Goal: Information Seeking & Learning: Learn about a topic

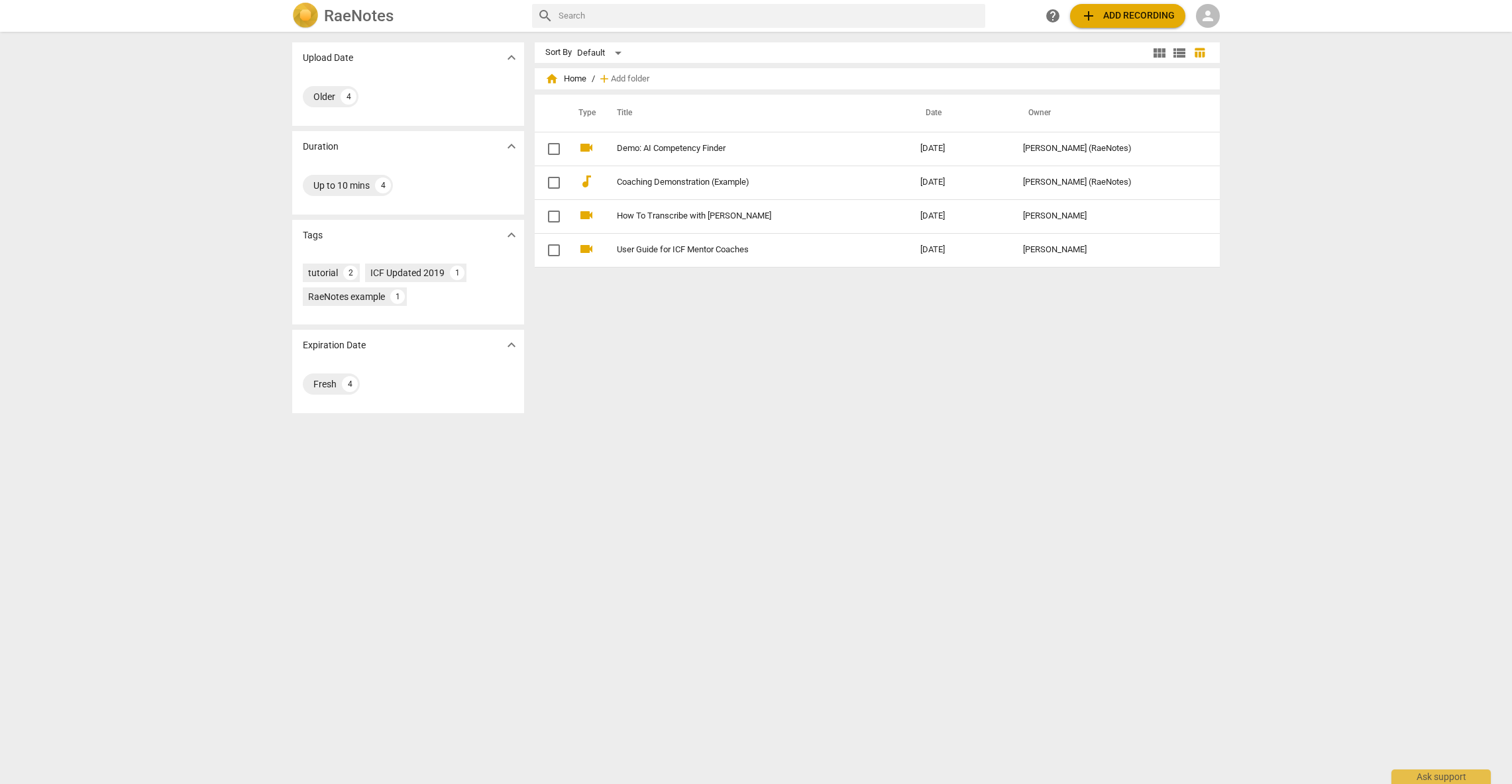
click at [1204, 19] on span "person" at bounding box center [1207, 15] width 16 height 16
click at [1220, 32] on li "Login" at bounding box center [1220, 32] width 48 height 32
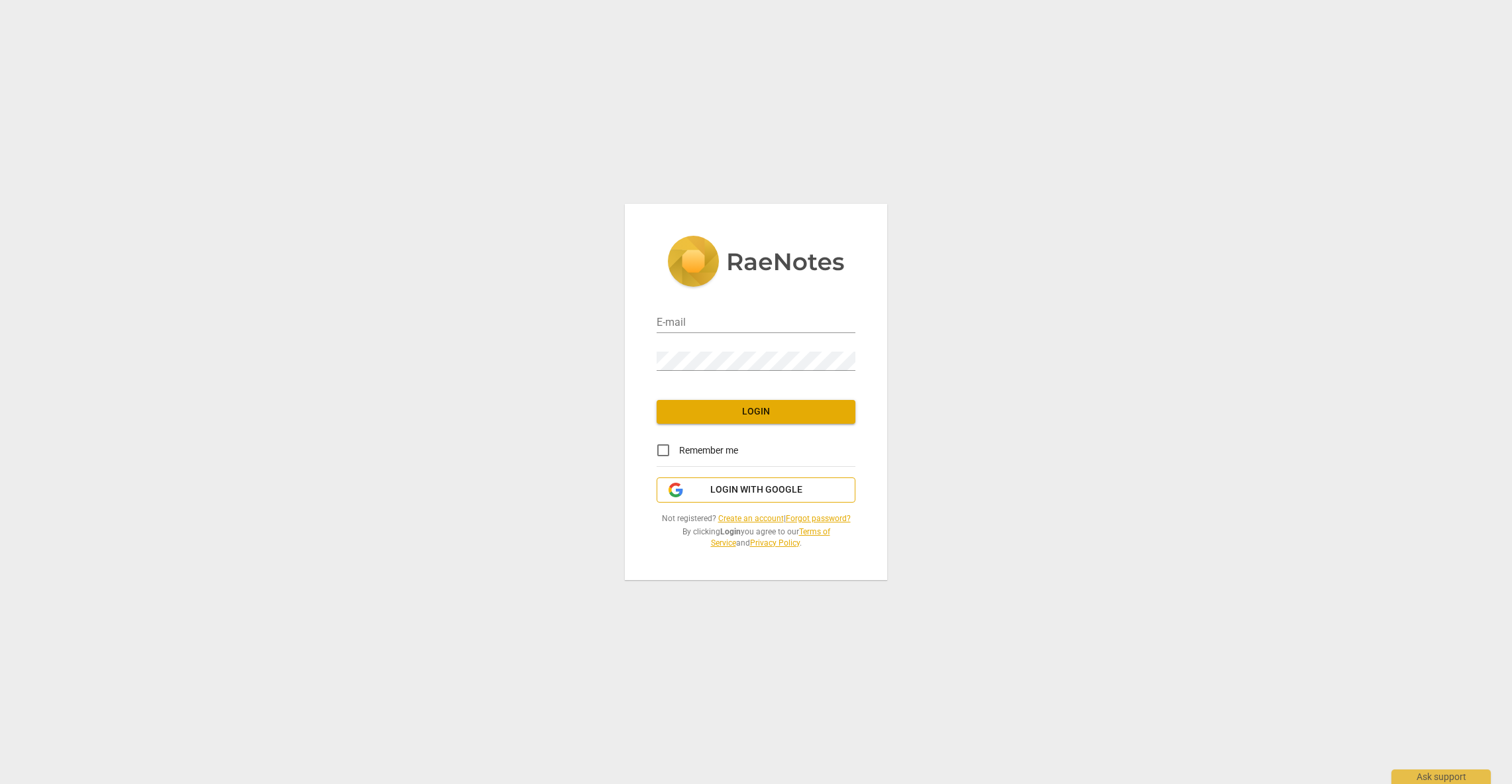
click at [758, 493] on span "Login with Google" at bounding box center [756, 490] width 92 height 13
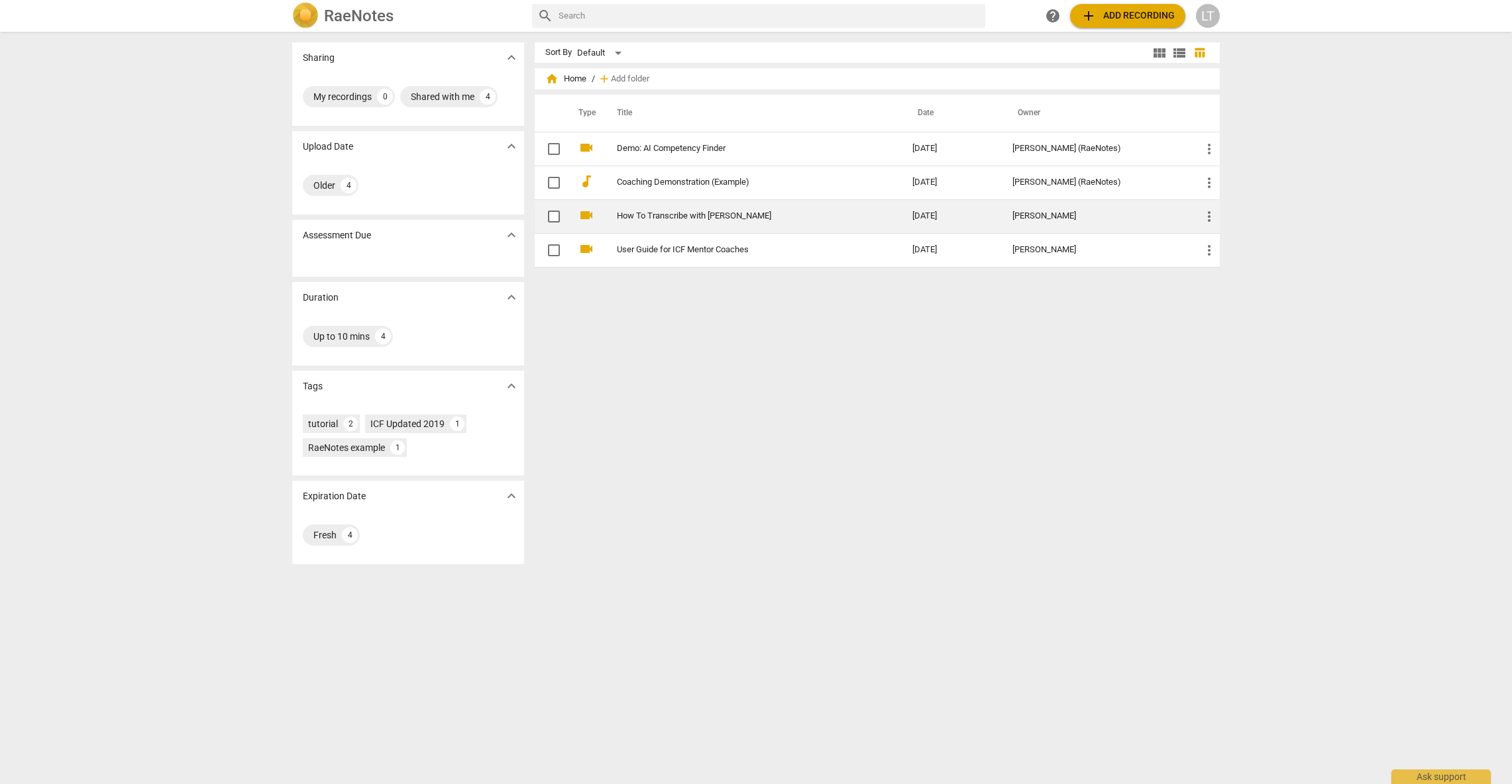
click at [663, 217] on link "How To Transcribe with [PERSON_NAME]" at bounding box center [740, 216] width 248 height 10
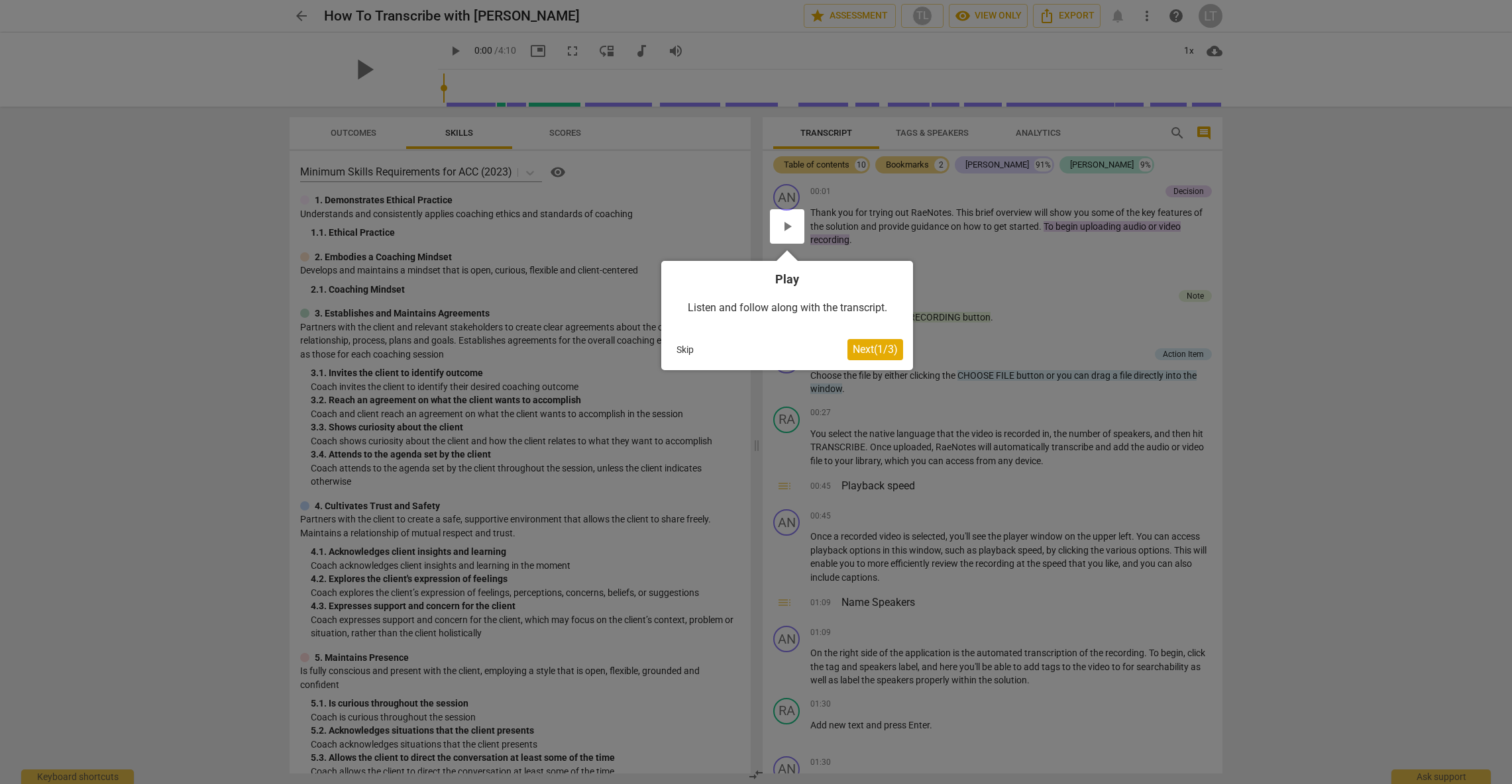
click at [882, 350] on span "Next ( 1 / 3 )" at bounding box center [875, 350] width 45 height 13
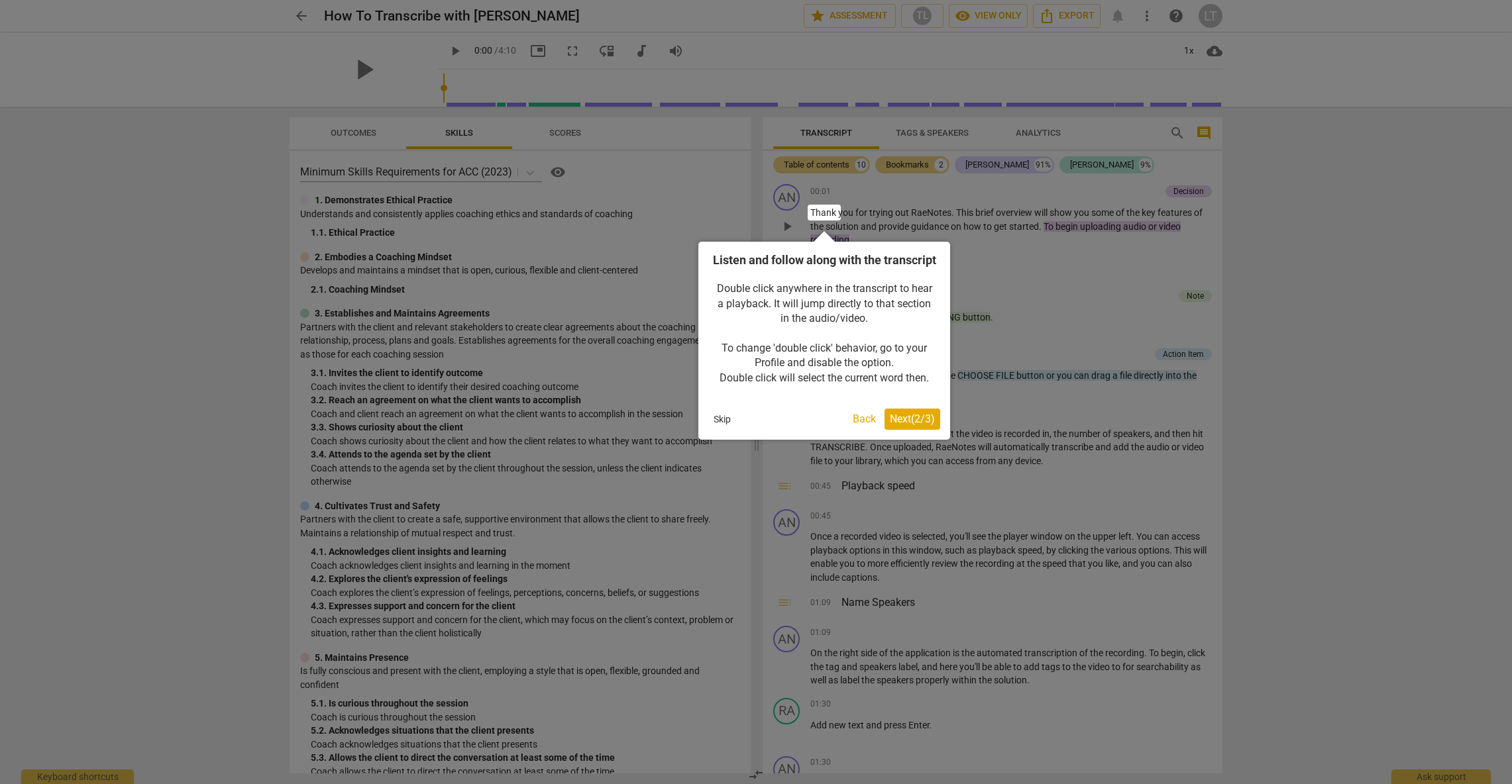
click at [898, 425] on span "Next ( 2 / 3 )" at bounding box center [912, 419] width 45 height 13
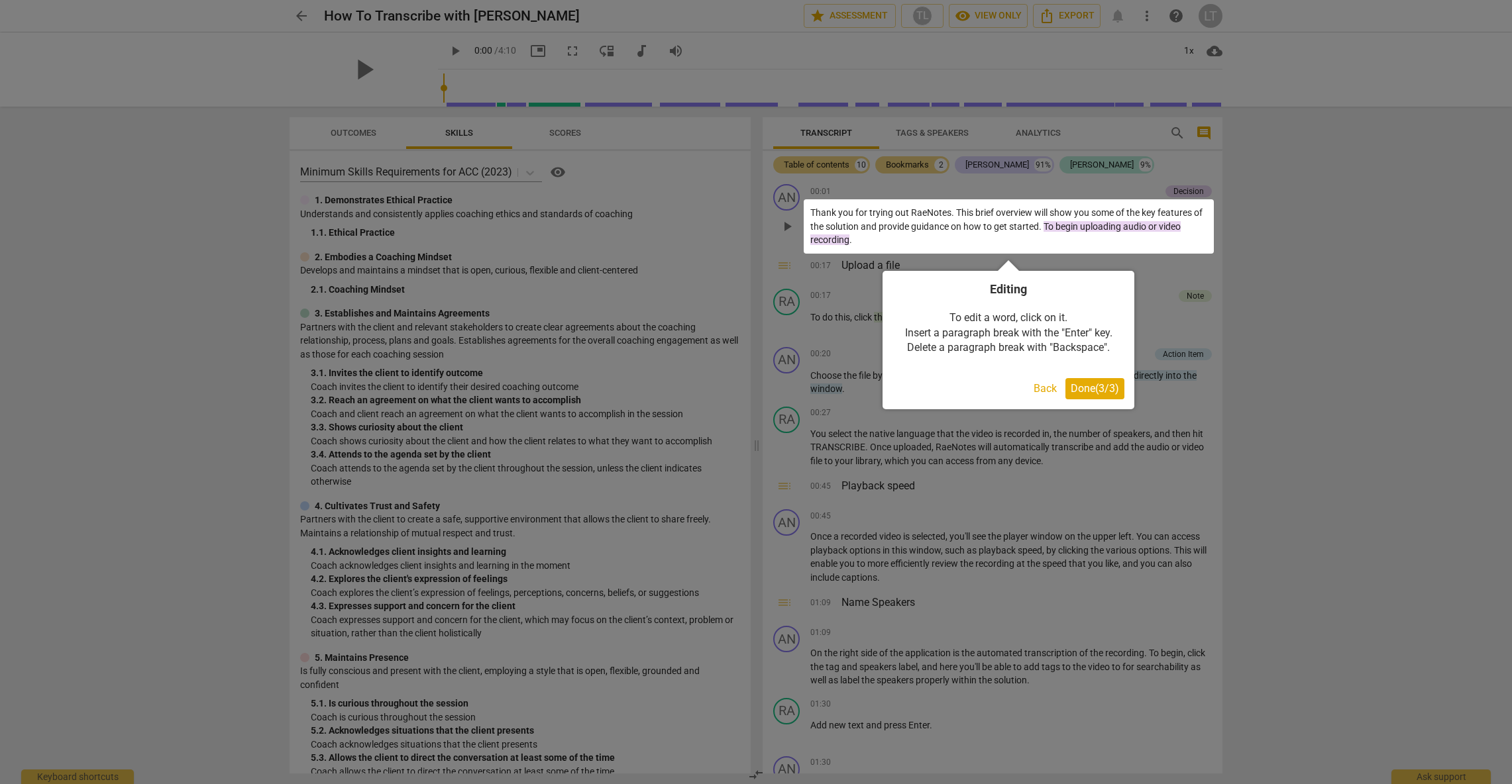
click at [1091, 396] on button "Done ( 3 / 3 )" at bounding box center [1095, 389] width 59 height 21
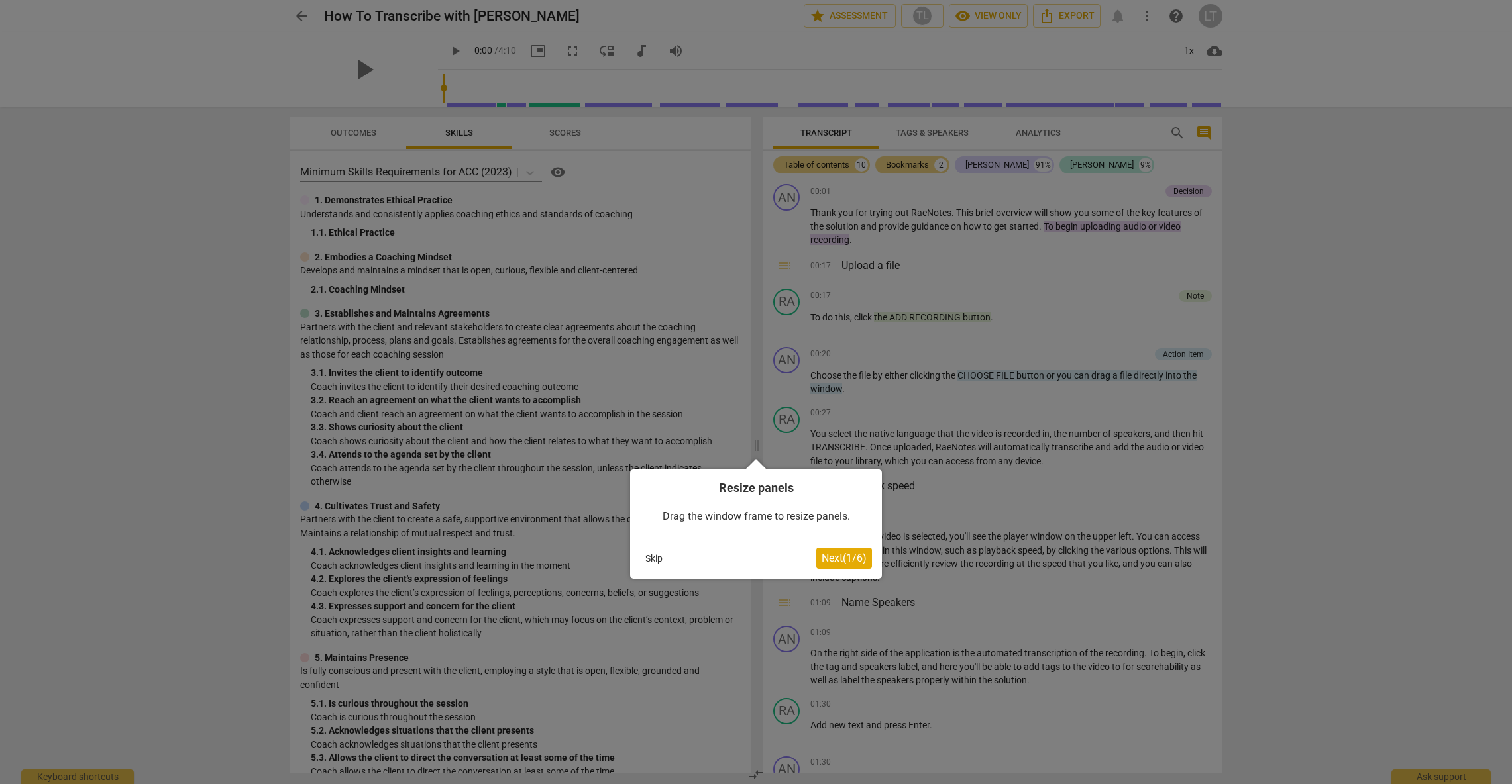
click at [839, 559] on span "Next ( 1 / 6 )" at bounding box center [844, 558] width 45 height 13
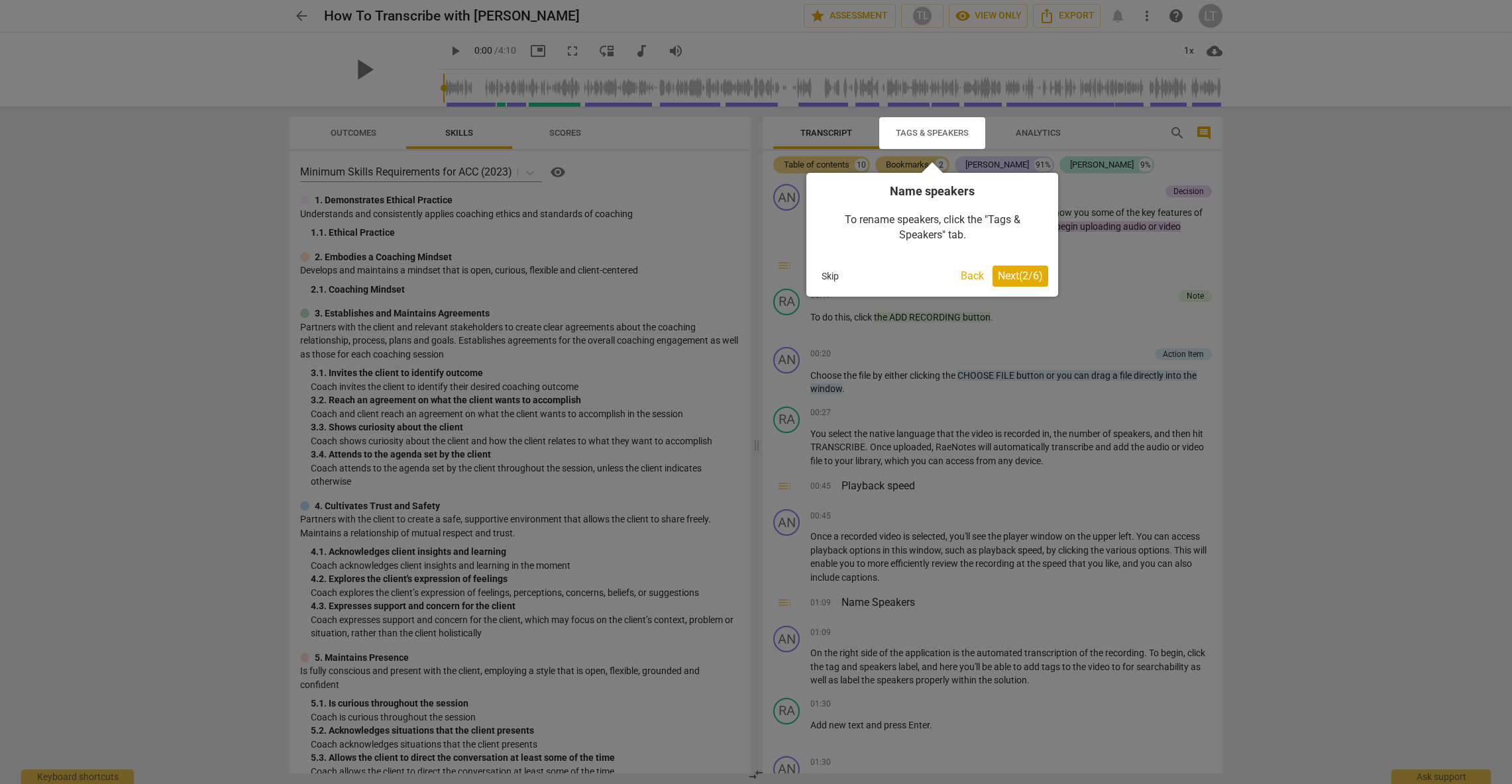
click at [1023, 274] on span "Next ( 2 / 6 )" at bounding box center [1020, 276] width 45 height 13
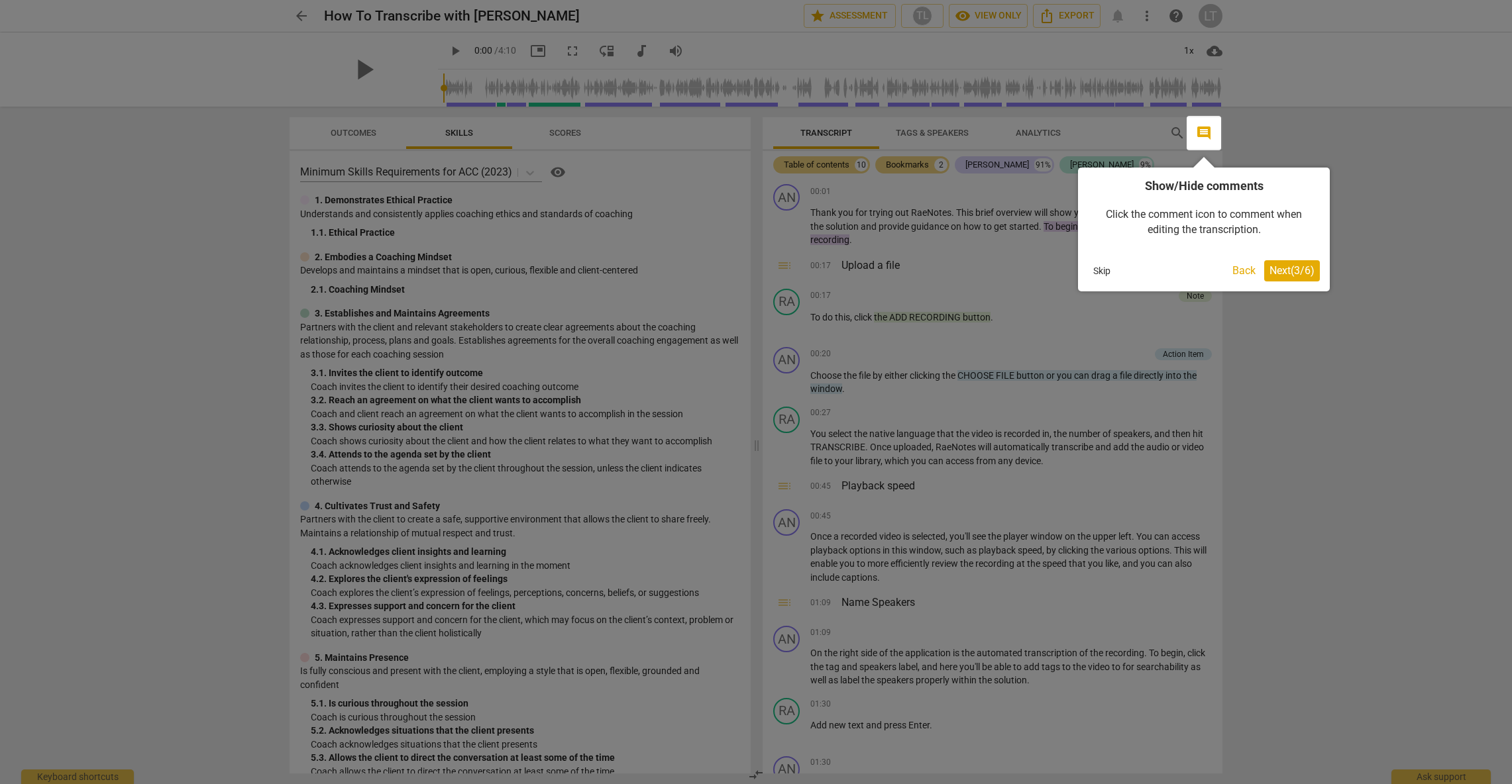
click at [1100, 268] on button "Skip" at bounding box center [1102, 271] width 28 height 20
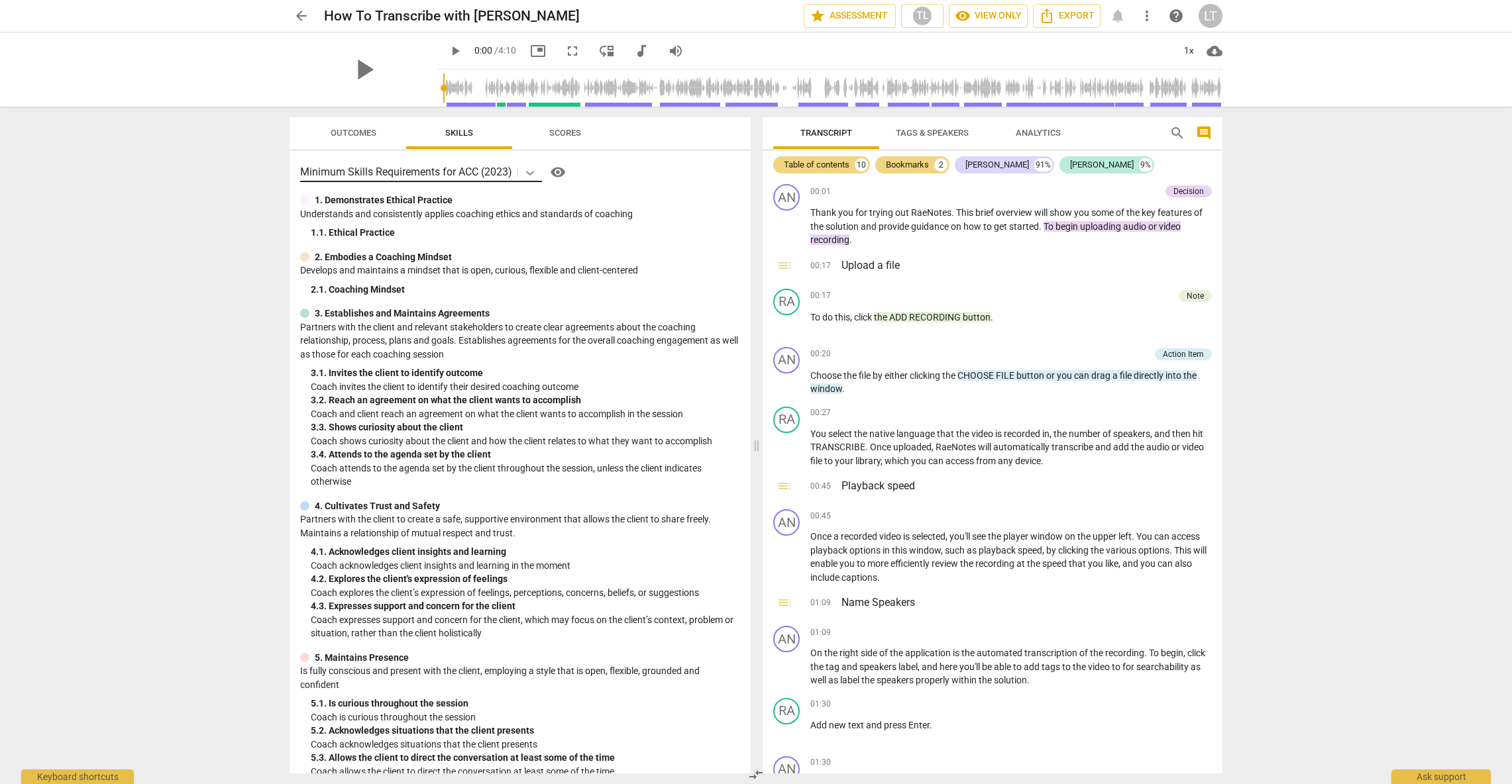
click at [532, 173] on icon at bounding box center [530, 173] width 8 height 5
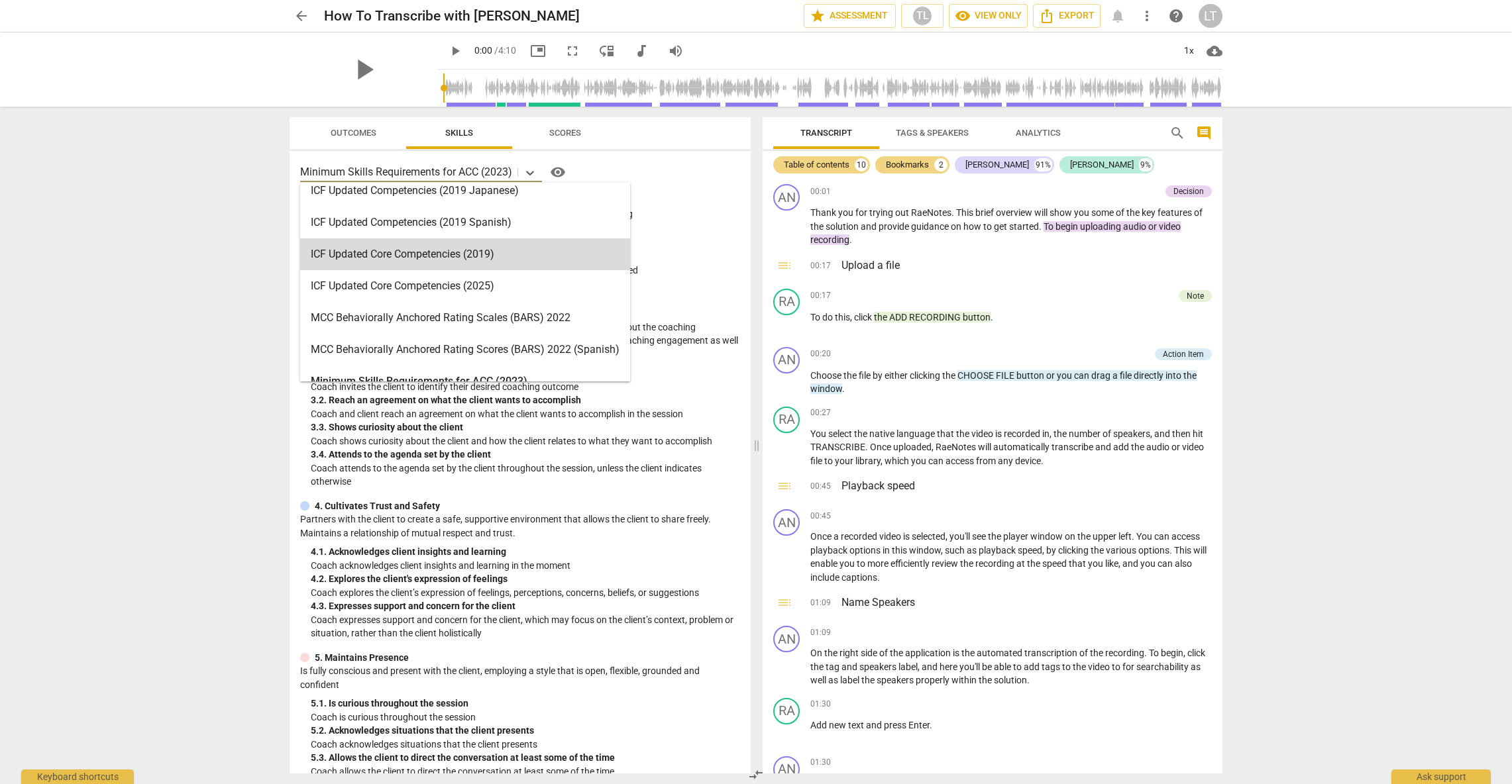
scroll to position [241, 0]
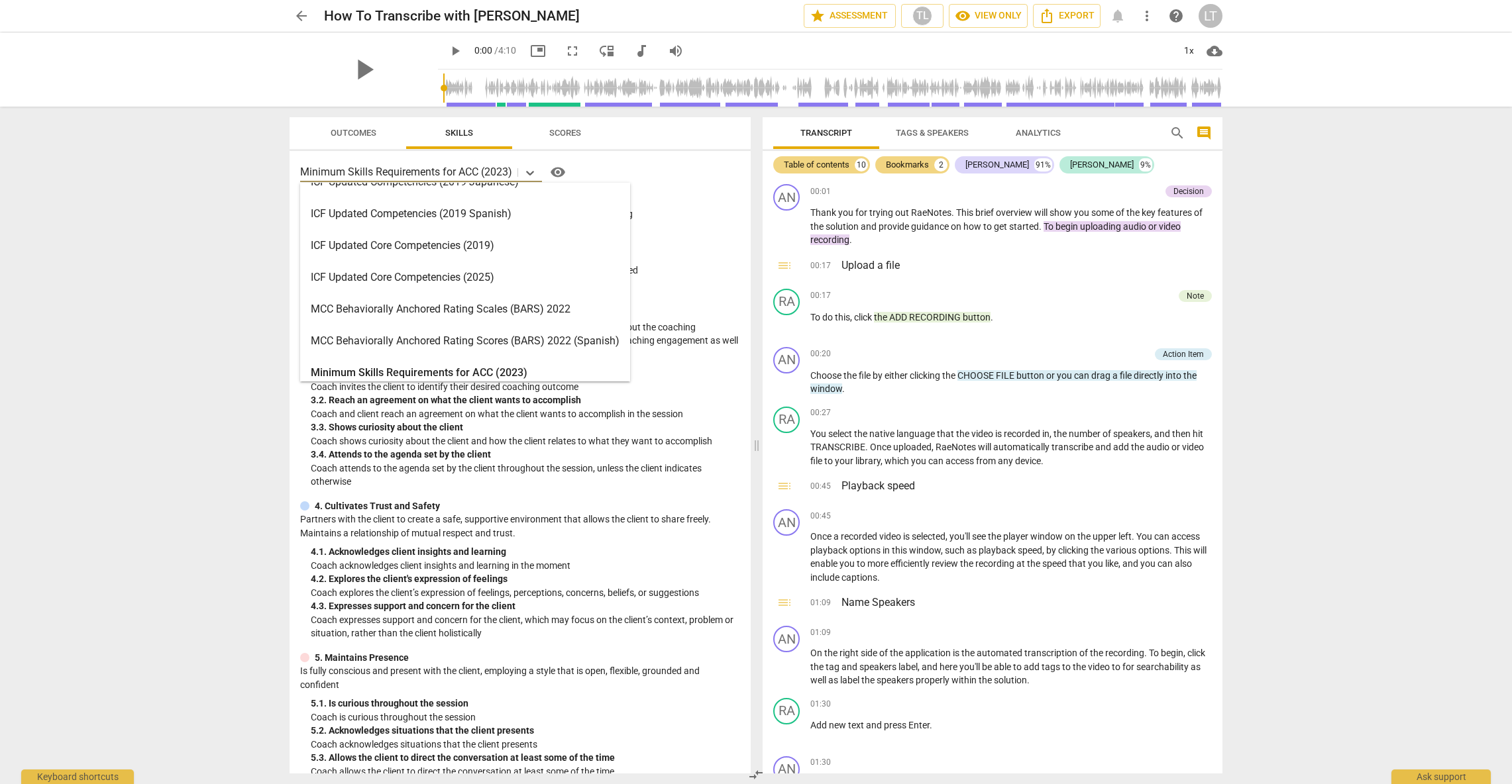
click at [479, 274] on div "ICF Updated Core Competencies (2025)" at bounding box center [465, 277] width 330 height 32
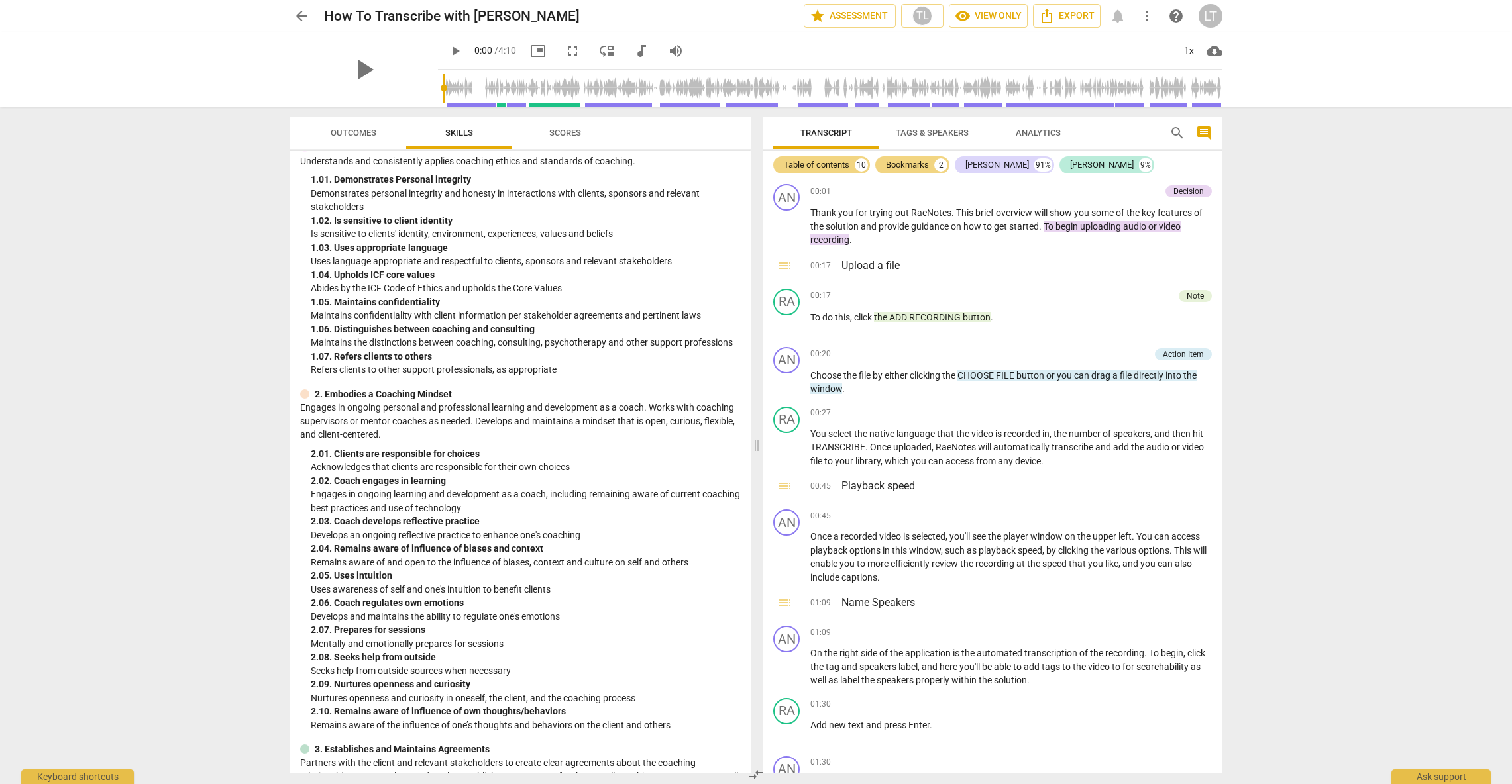
scroll to position [0, 0]
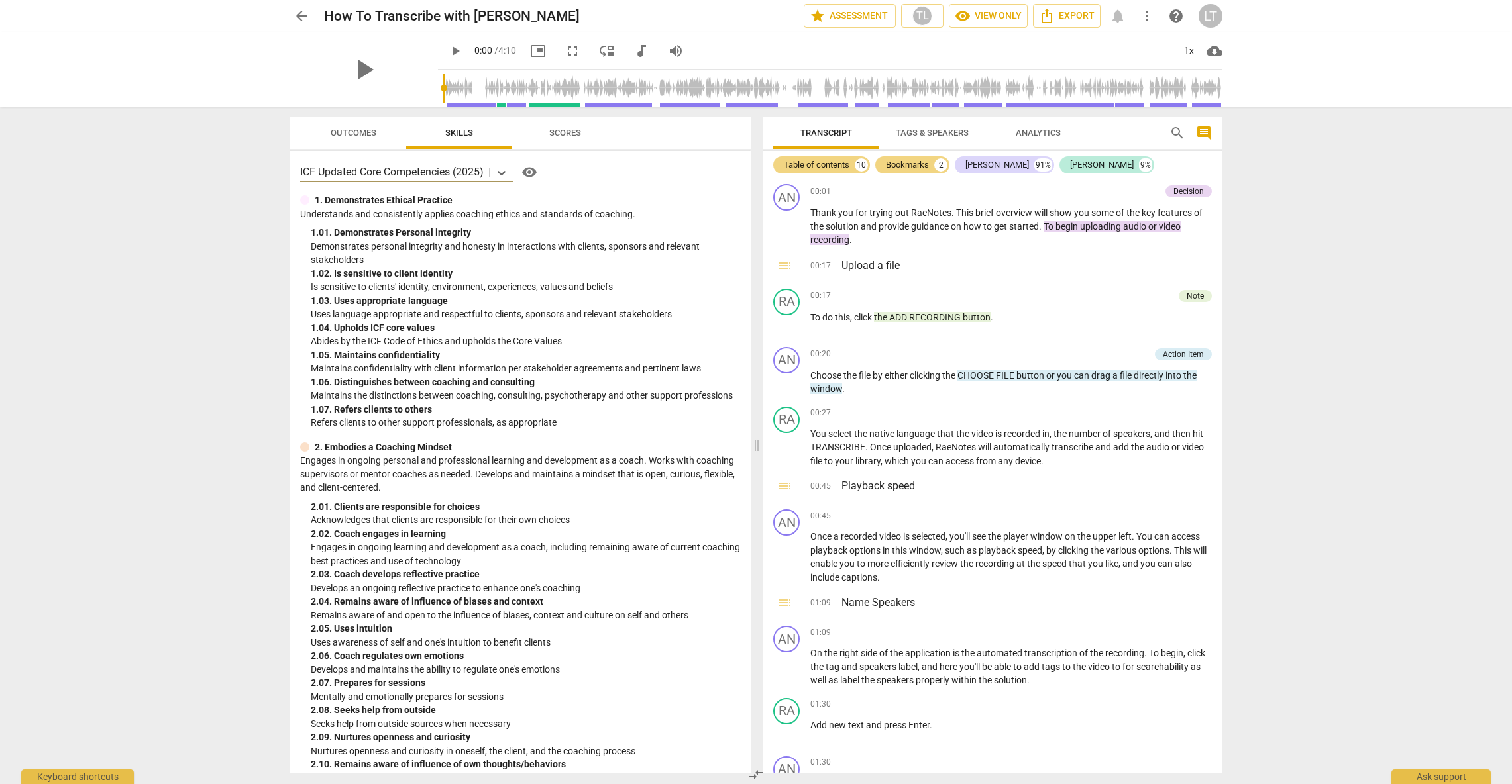
click at [356, 133] on span "Outcomes" at bounding box center [353, 133] width 46 height 10
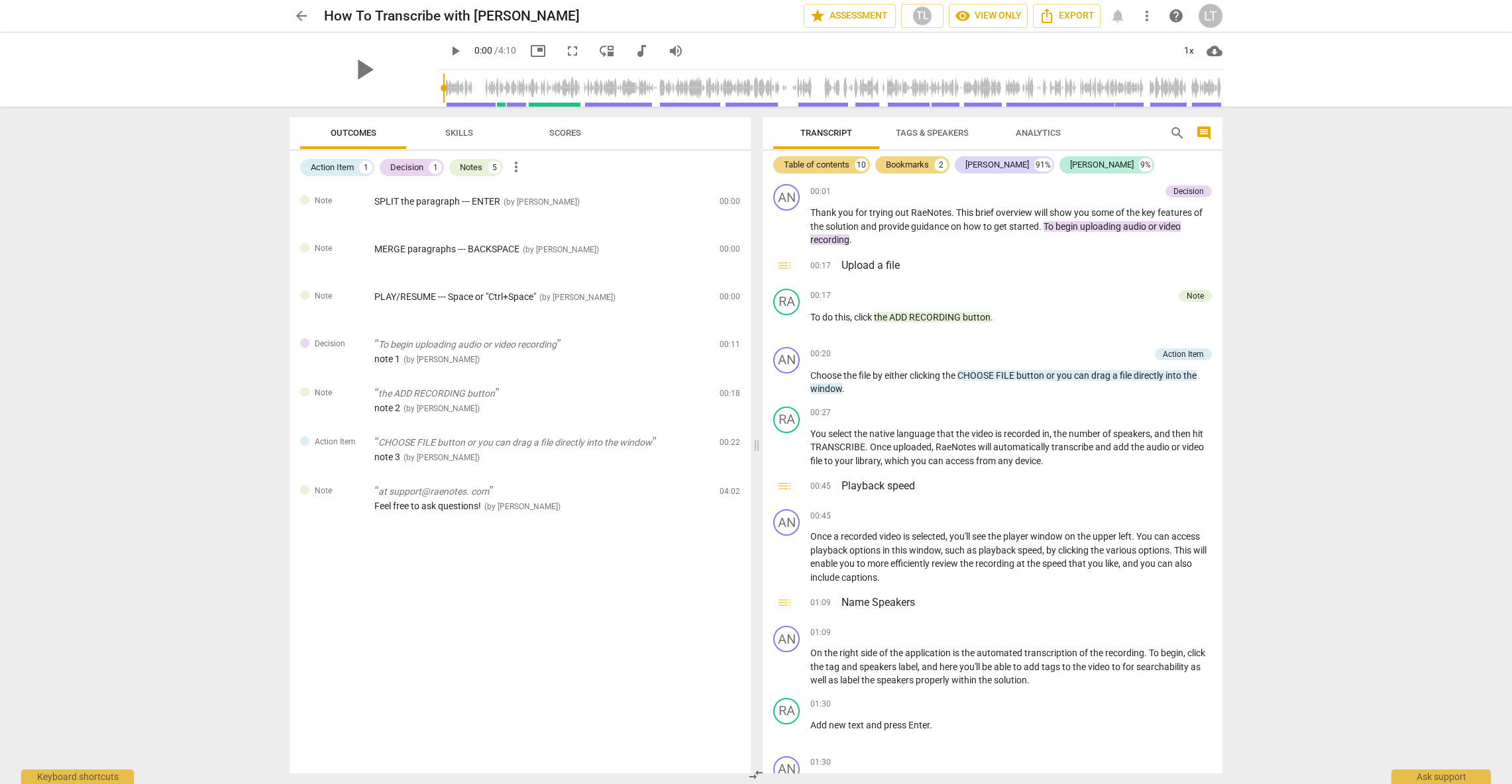
click at [468, 131] on span "Skills" at bounding box center [459, 133] width 28 height 10
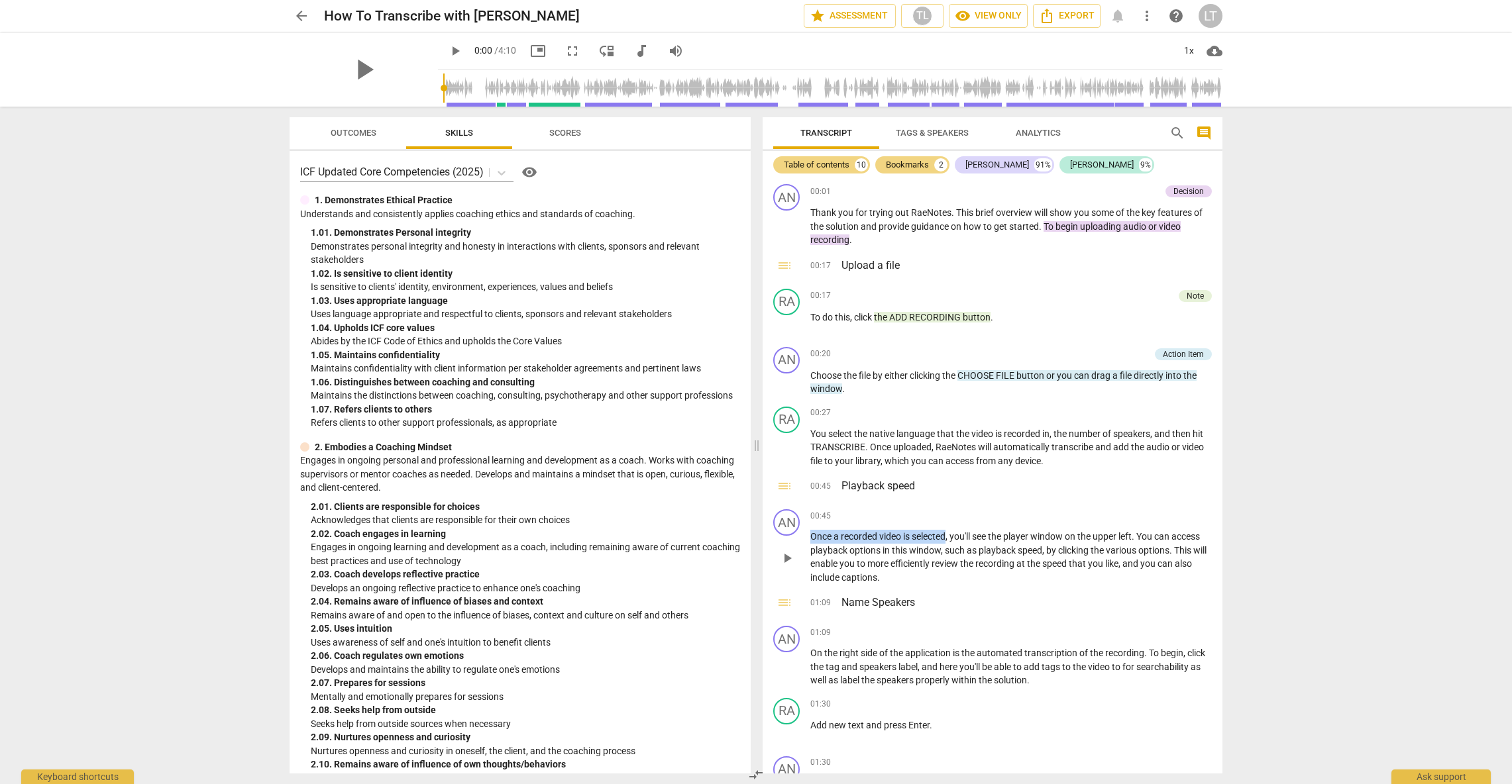
drag, startPoint x: 812, startPoint y: 536, endPoint x: 948, endPoint y: 536, distance: 136.0
click at [948, 536] on p "Once a recorded video is selected , you'll see the player window on the upper l…" at bounding box center [1011, 557] width 402 height 54
click at [939, 132] on span "Tags & Speakers" at bounding box center [932, 133] width 73 height 10
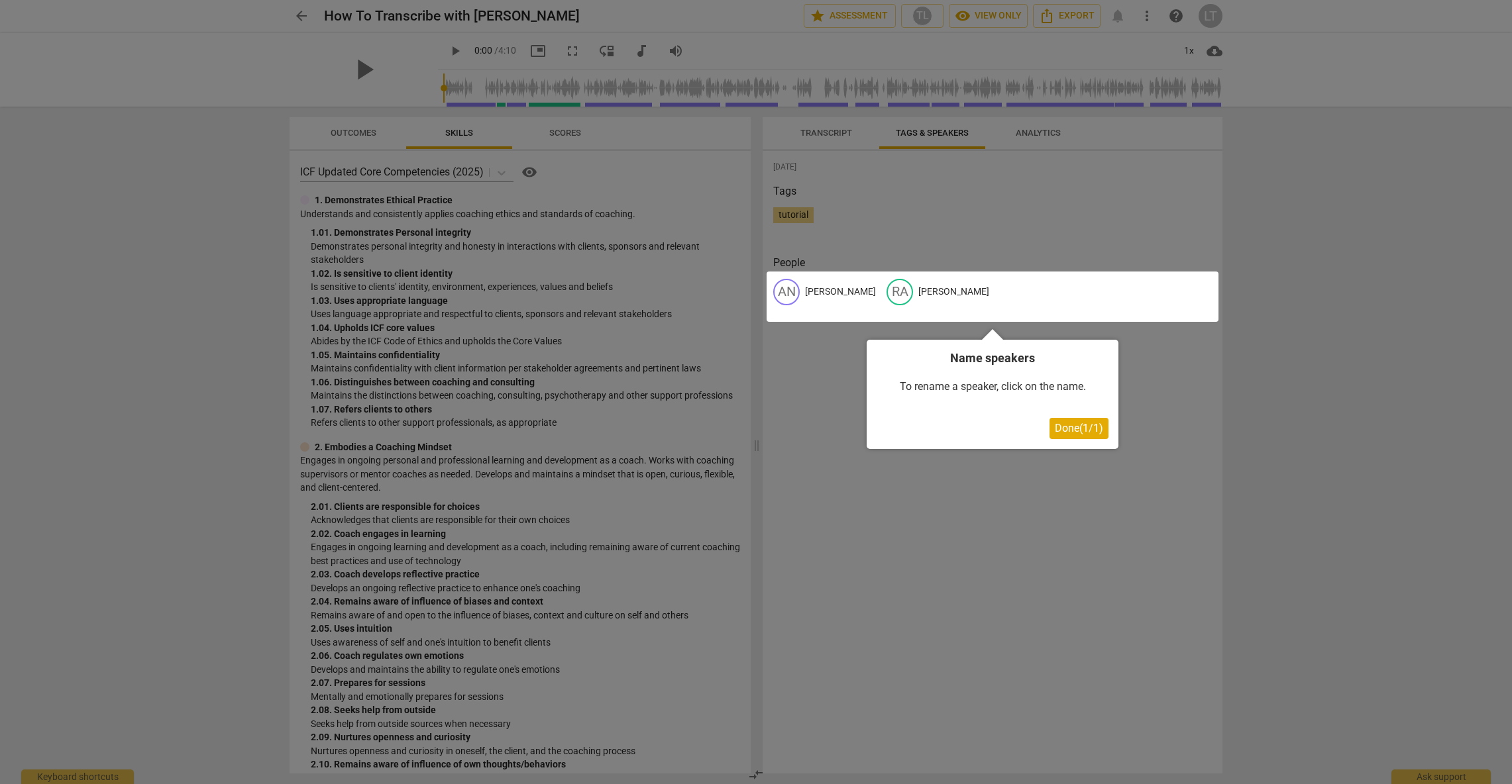
click at [828, 134] on div at bounding box center [756, 392] width 1512 height 784
click at [1077, 436] on button "Done ( 1 / 1 )" at bounding box center [1079, 428] width 59 height 21
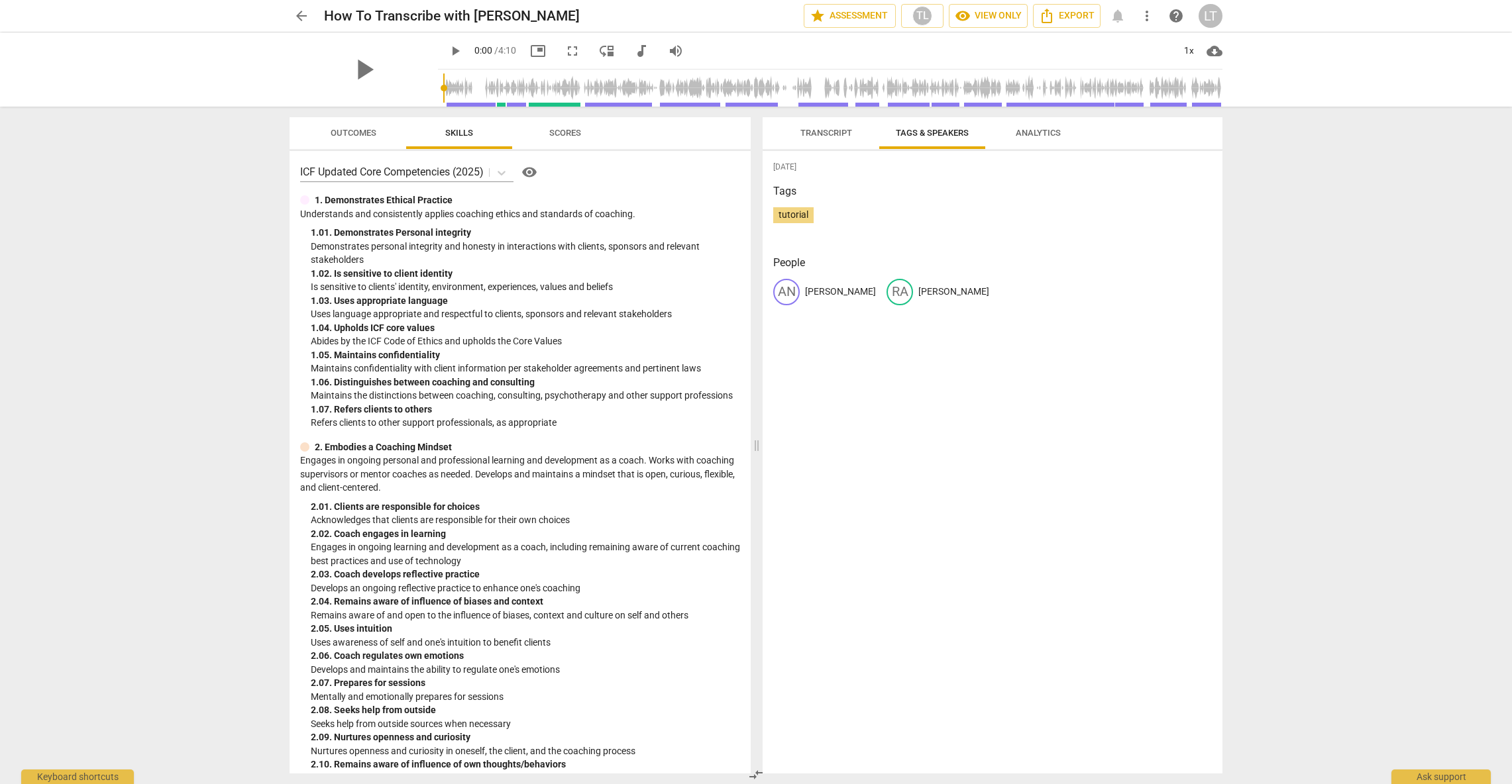
click at [834, 133] on span "Transcript" at bounding box center [827, 133] width 52 height 10
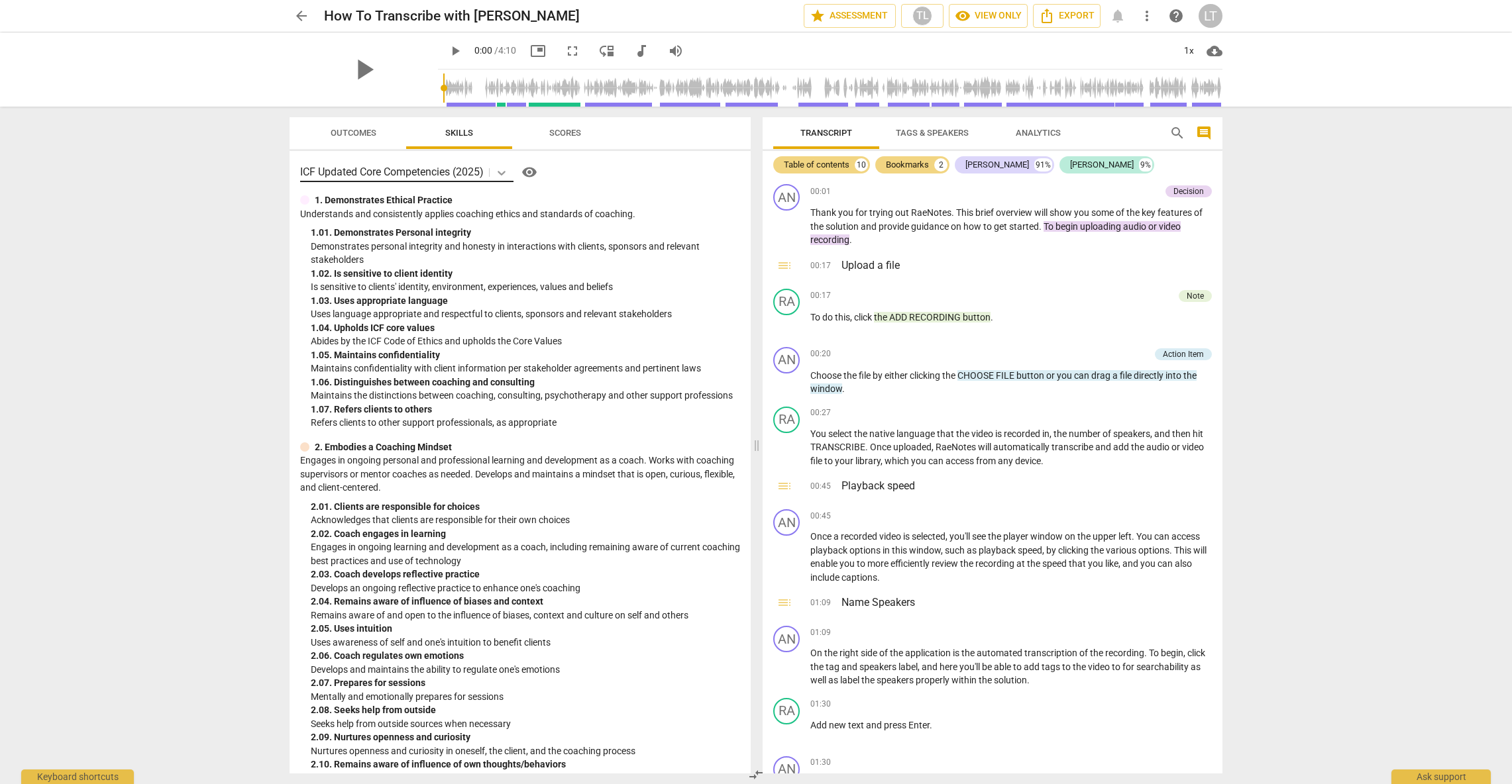
click at [501, 171] on icon at bounding box center [501, 173] width 8 height 5
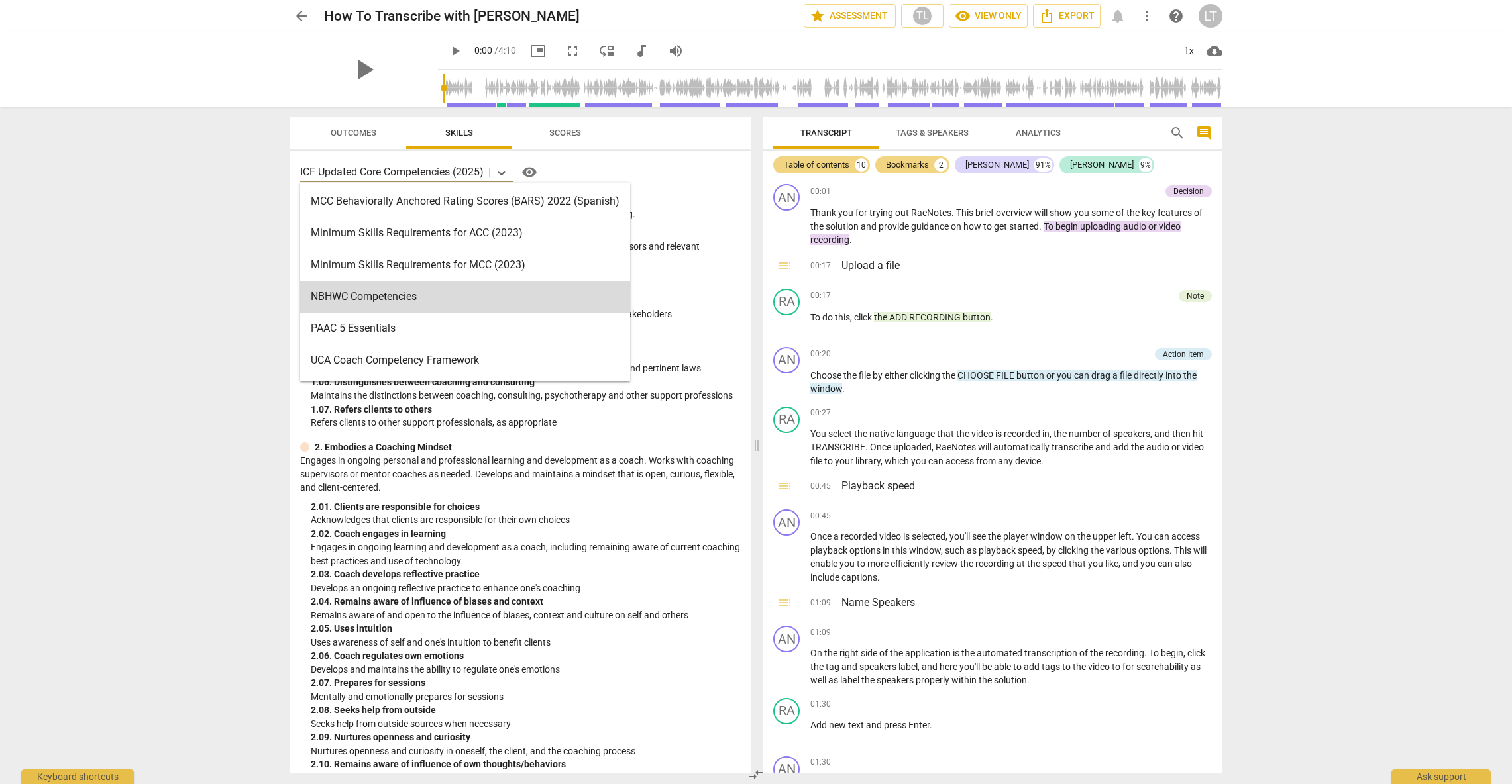
scroll to position [374, 0]
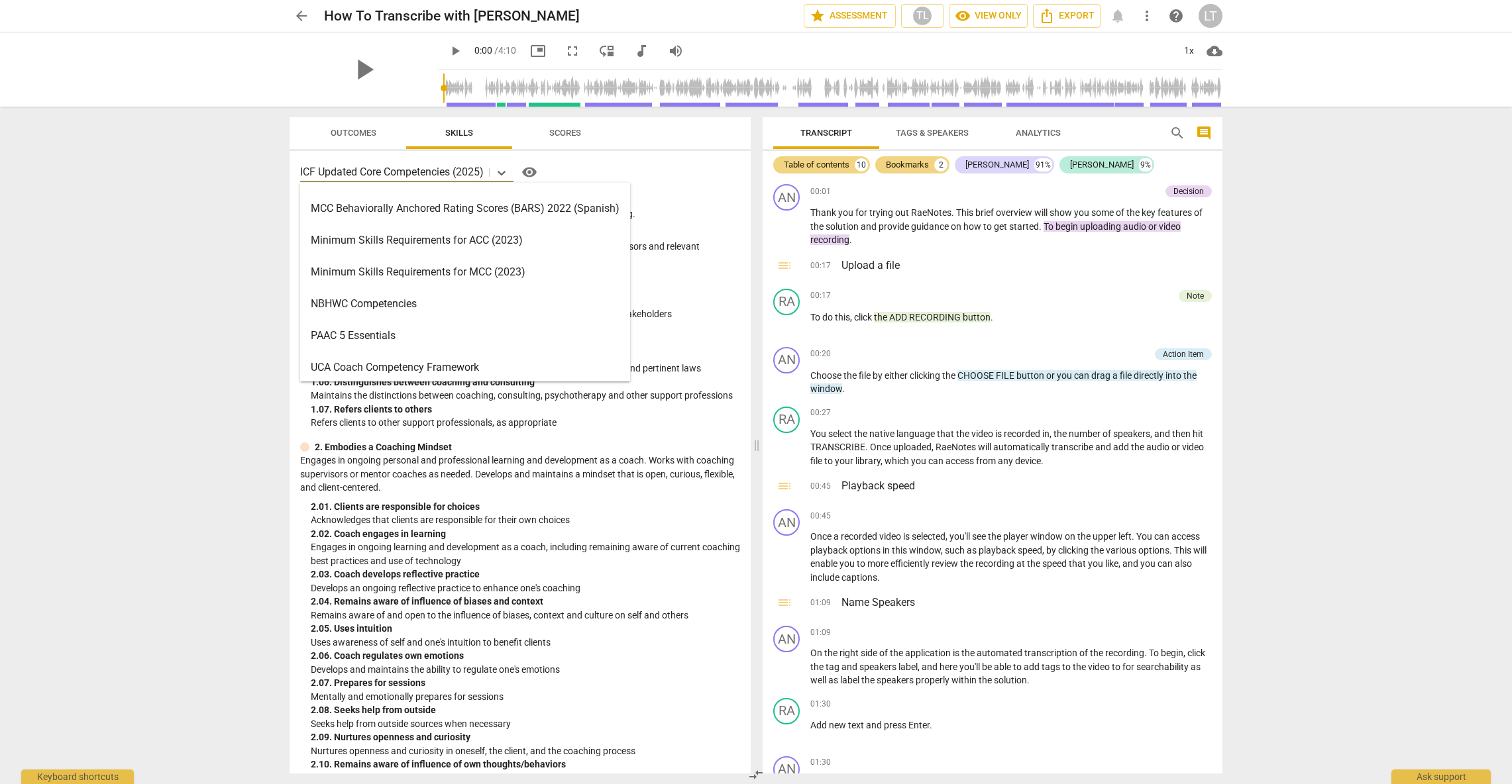
click at [494, 240] on div "Minimum Skills Requirements for ACC (2023)" at bounding box center [465, 240] width 330 height 32
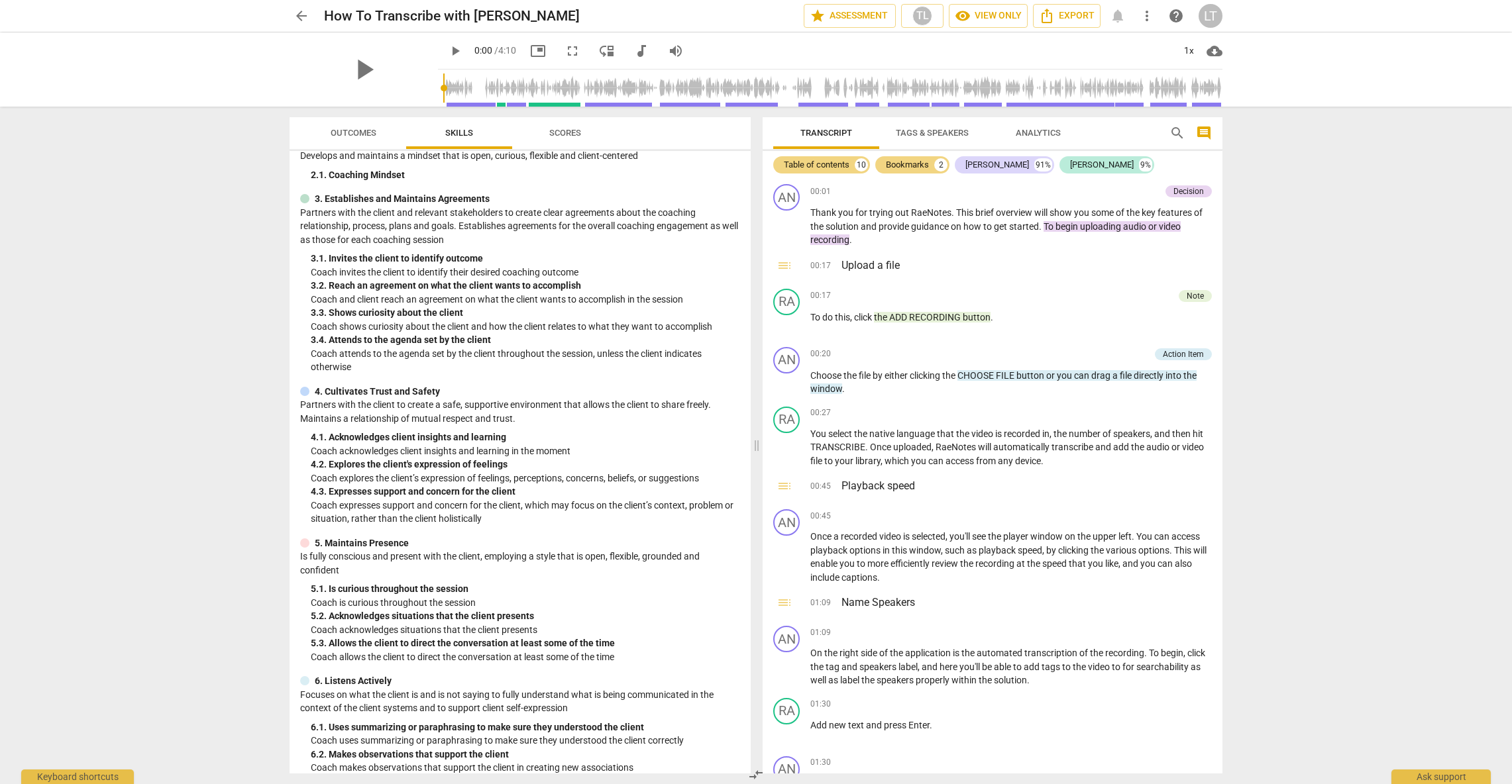
scroll to position [0, 0]
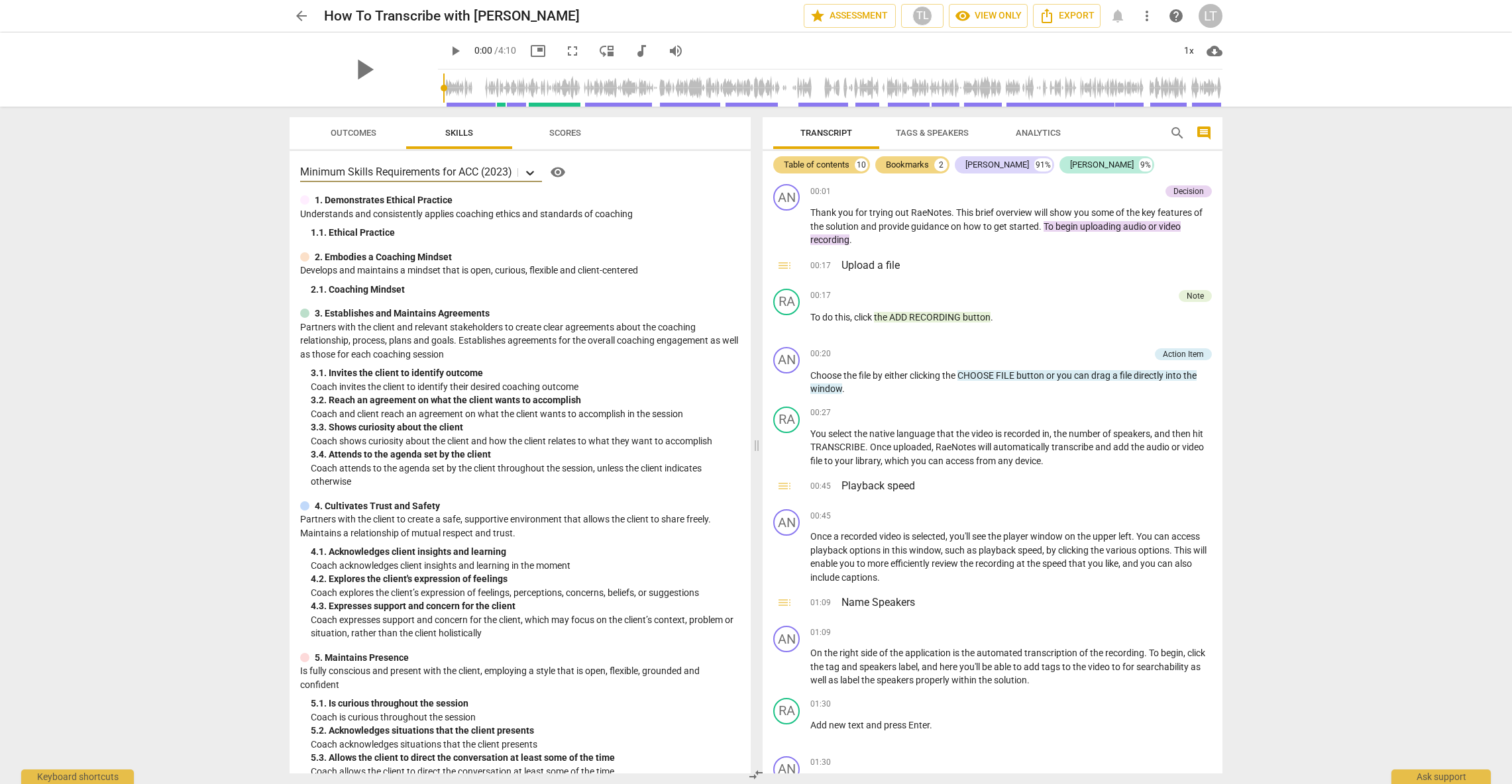
click at [529, 170] on icon at bounding box center [530, 173] width 13 height 13
click at [532, 169] on icon at bounding box center [530, 173] width 13 height 13
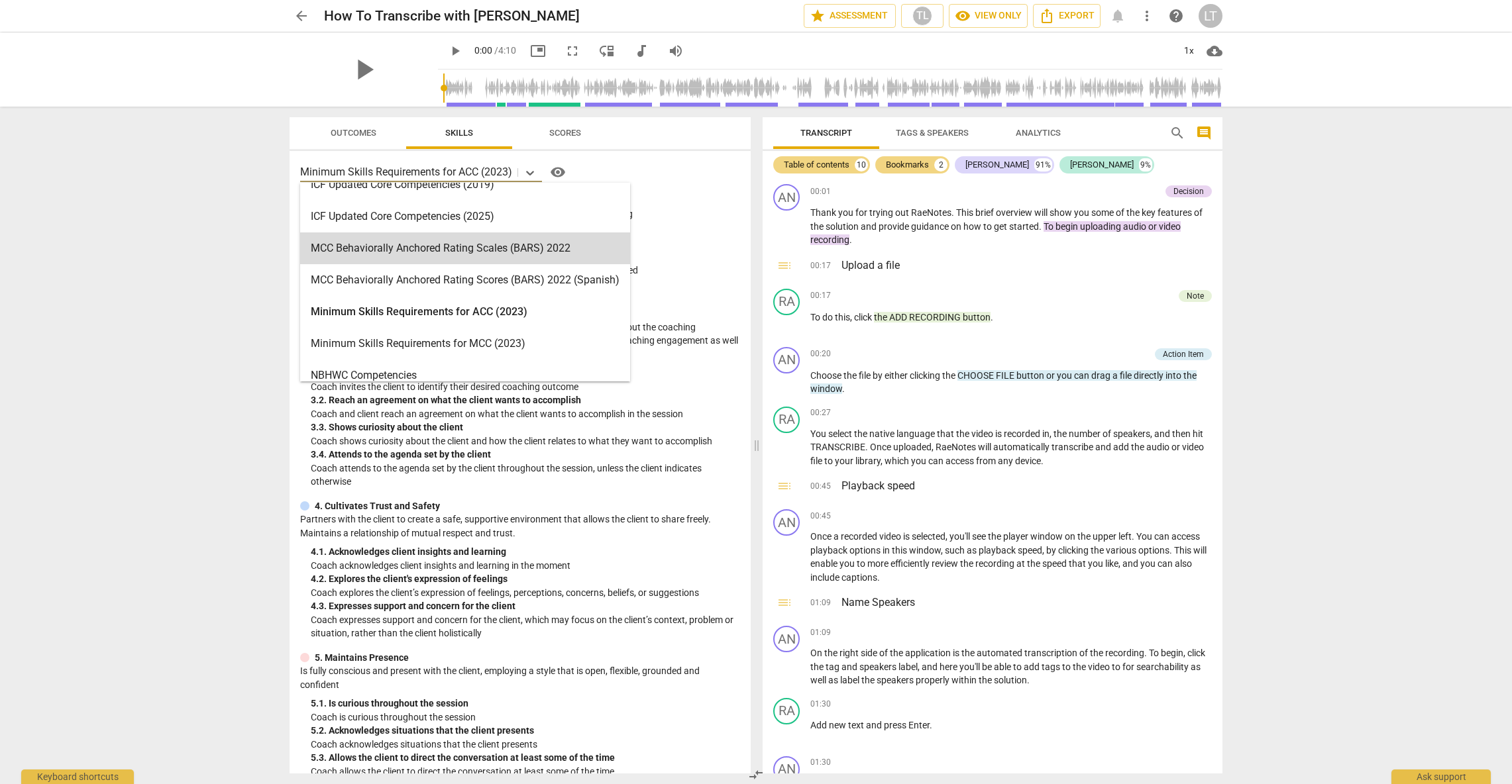
scroll to position [303, 0]
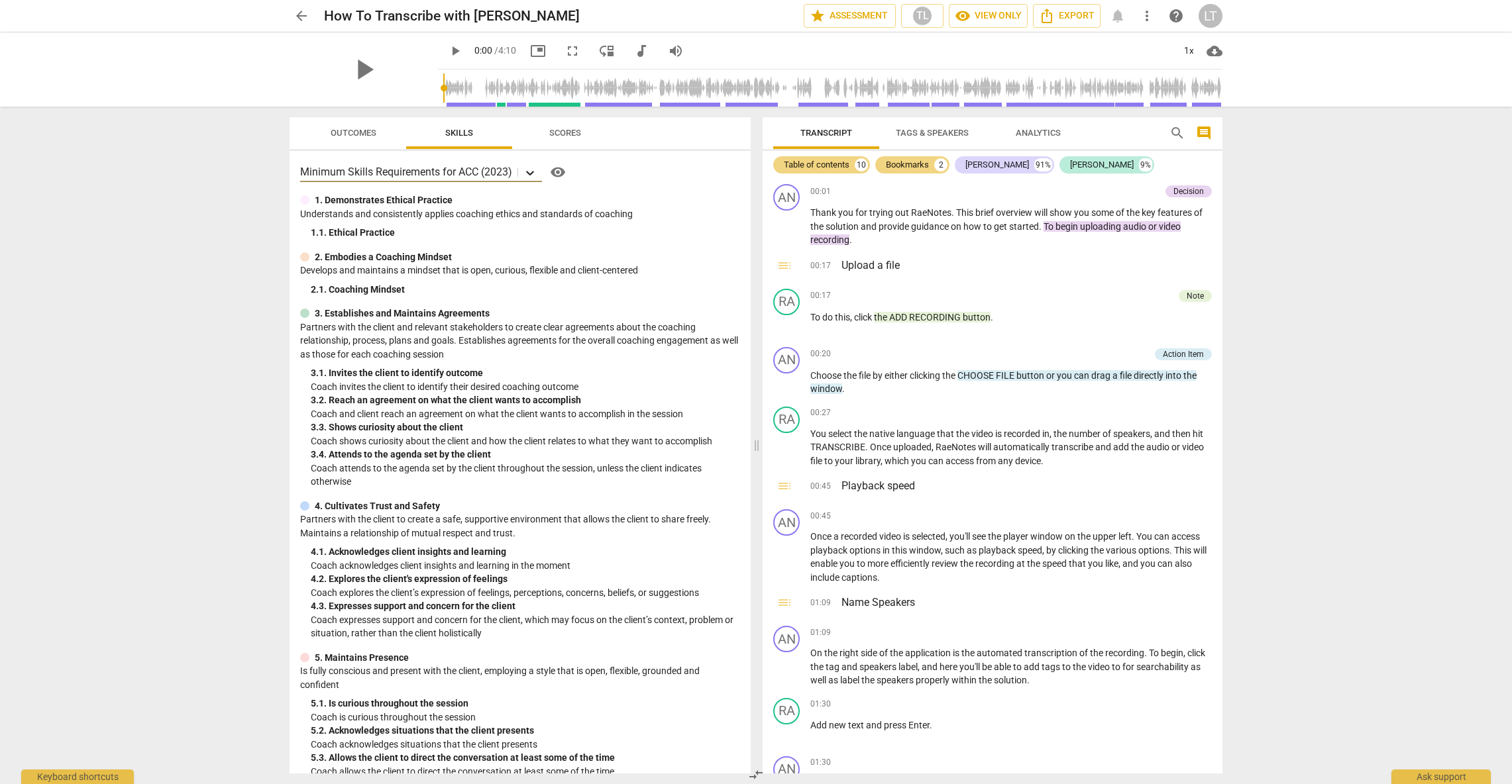
click at [532, 175] on icon at bounding box center [530, 173] width 13 height 13
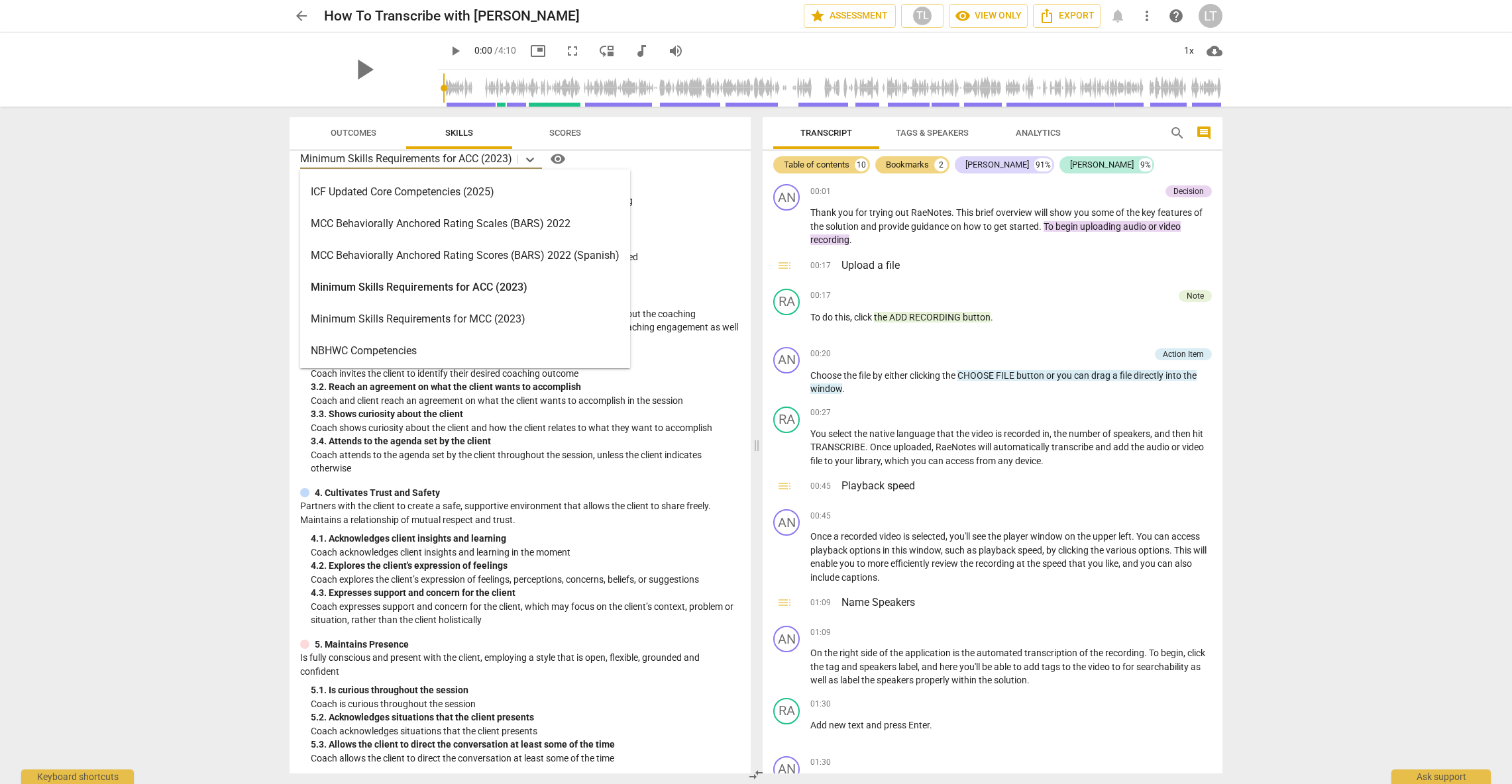
scroll to position [316, 0]
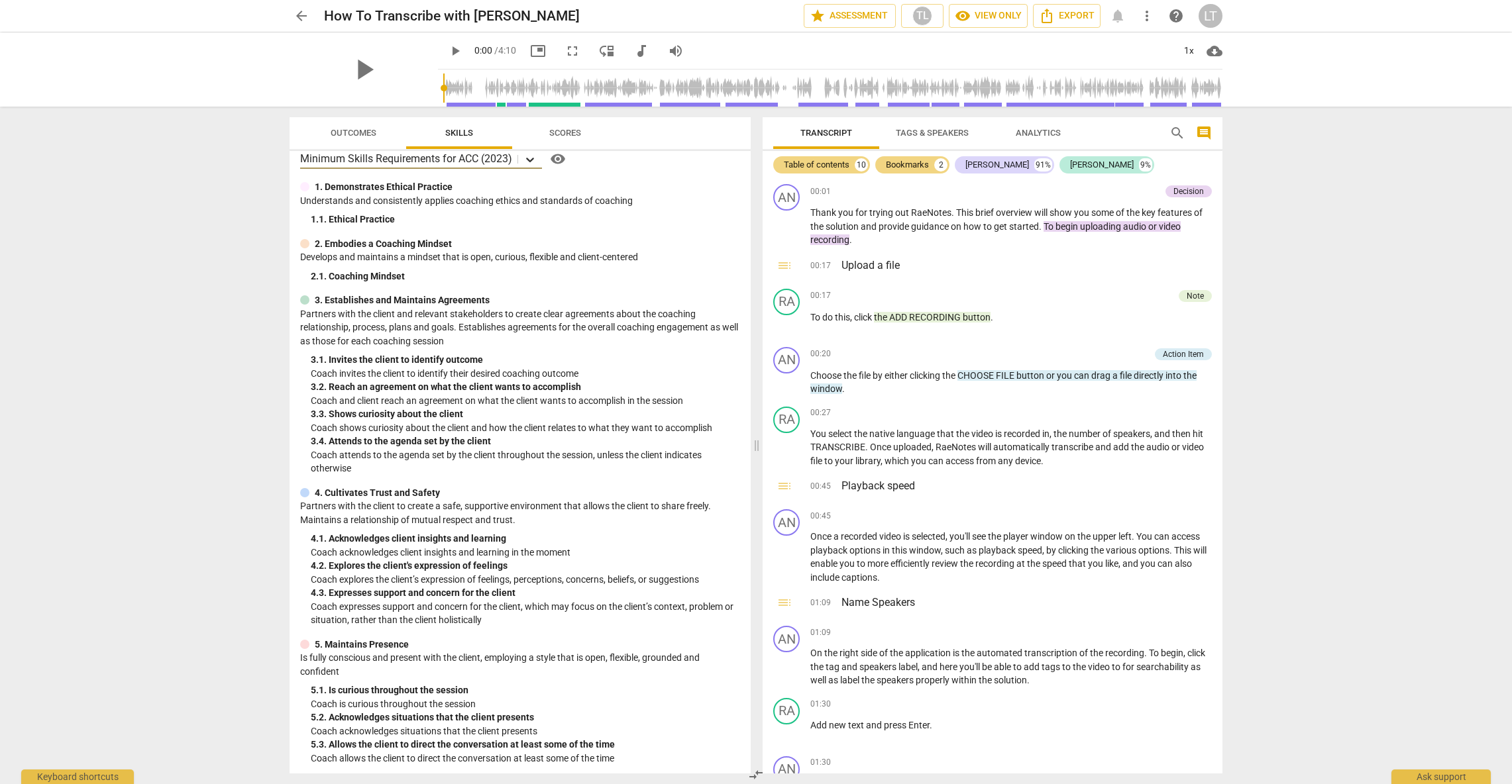
click at [530, 157] on icon at bounding box center [530, 159] width 13 height 13
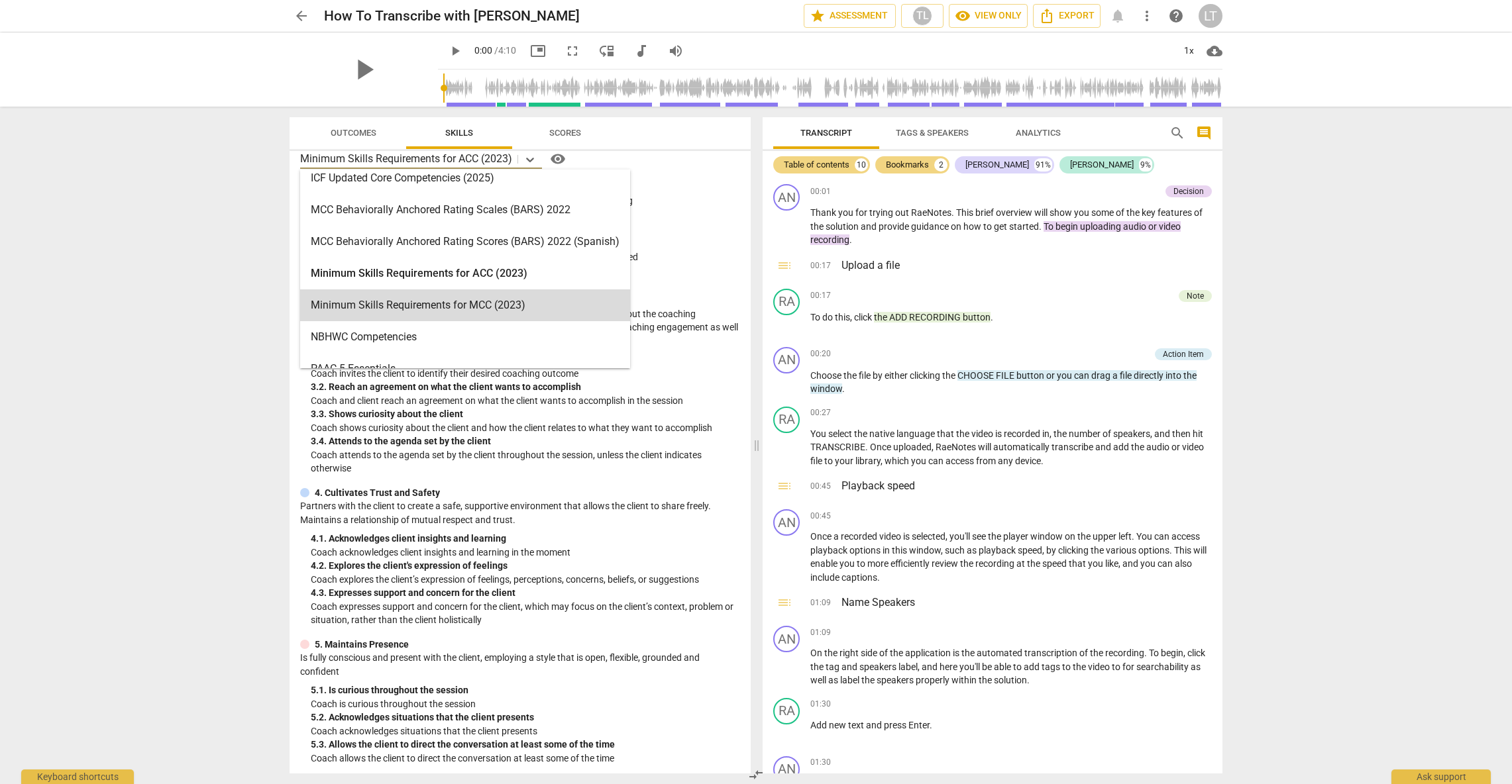
scroll to position [321, 0]
